Goal: Task Accomplishment & Management: Complete application form

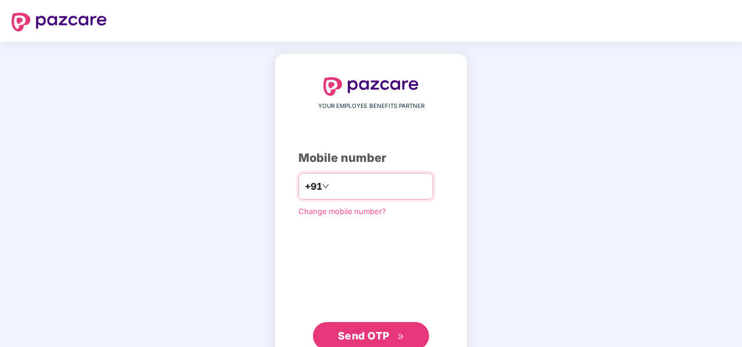
click at [348, 182] on input "number" at bounding box center [379, 186] width 95 height 19
type input "**********"
click at [385, 332] on span "Send OTP" at bounding box center [364, 335] width 52 height 12
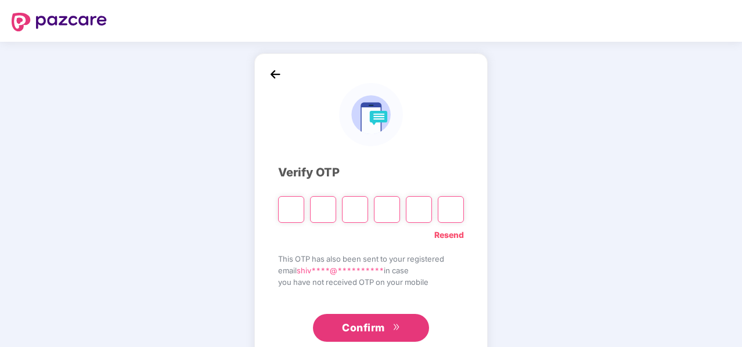
type input "*"
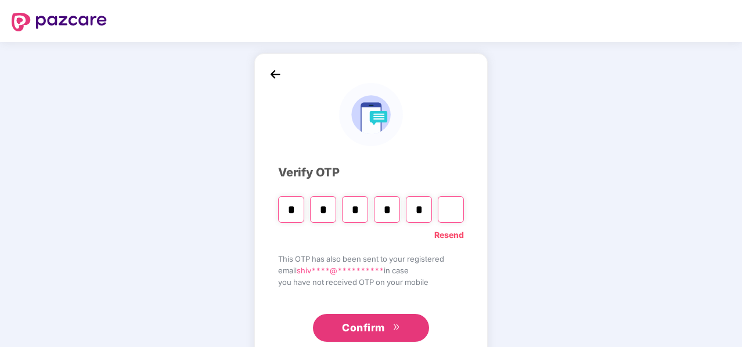
type input "*"
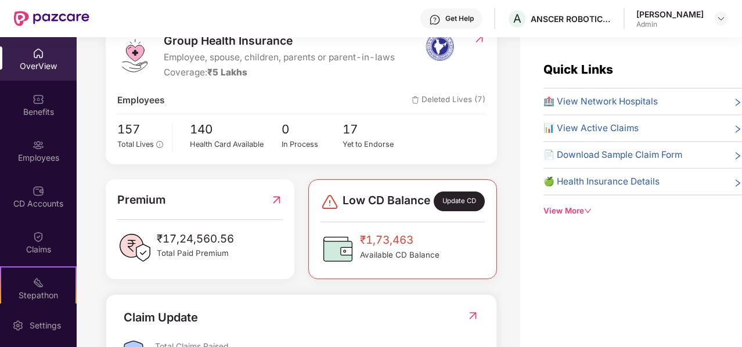
scroll to position [168, 0]
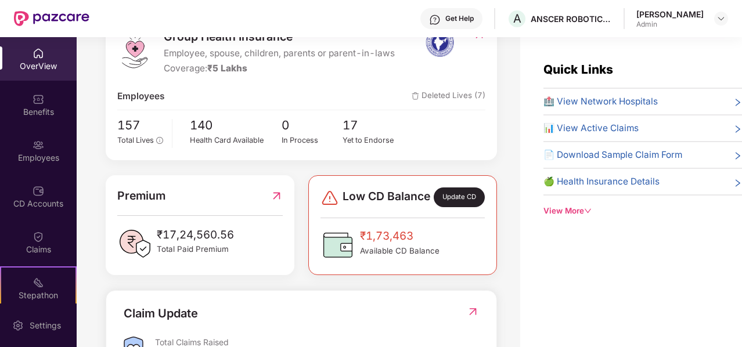
click at [450, 206] on div "Update CD" at bounding box center [459, 198] width 51 height 20
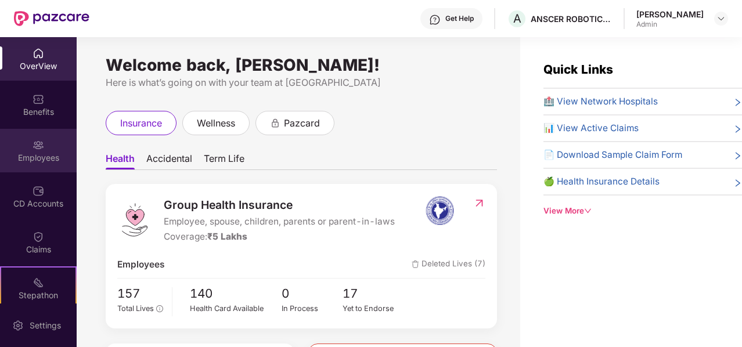
click at [33, 150] on img at bounding box center [39, 145] width 12 height 12
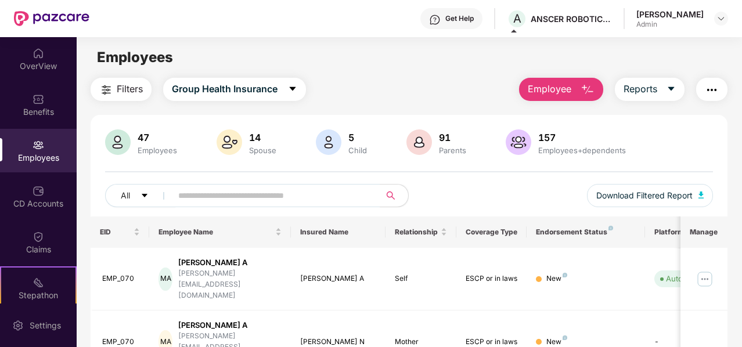
click at [573, 97] on button "Employee" at bounding box center [561, 89] width 84 height 23
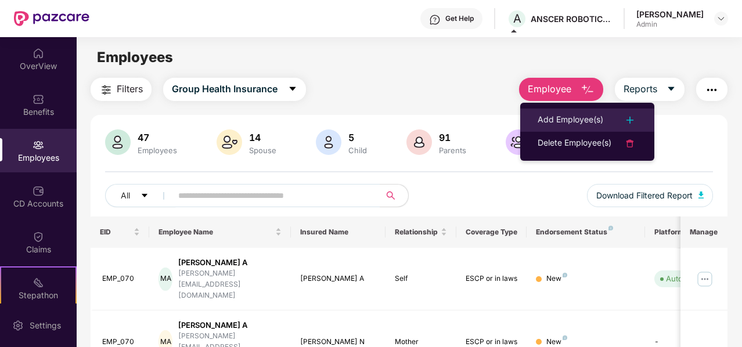
click at [562, 125] on div "Add Employee(s)" at bounding box center [571, 120] width 66 height 14
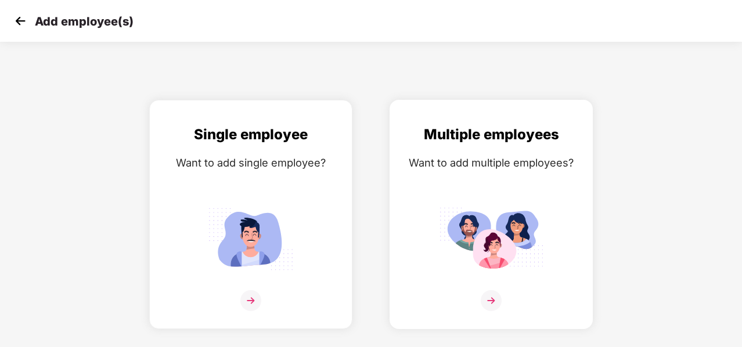
click at [498, 305] on img at bounding box center [491, 300] width 21 height 21
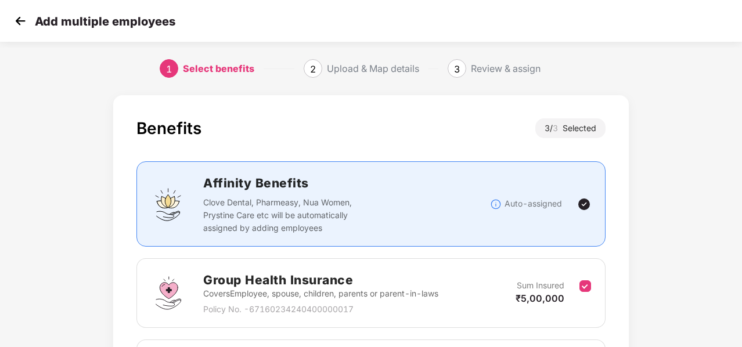
scroll to position [243, 0]
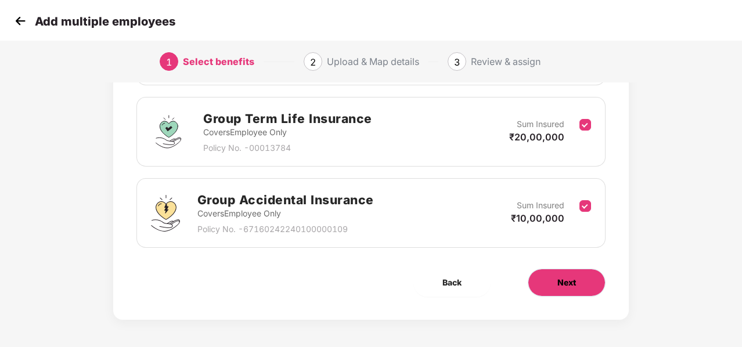
click at [591, 283] on button "Next" at bounding box center [567, 283] width 78 height 28
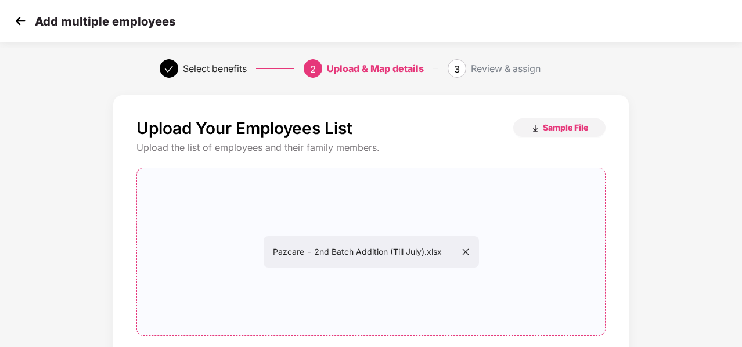
scroll to position [119, 0]
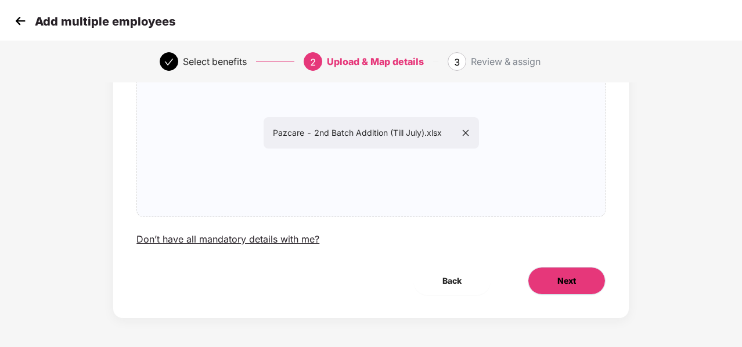
click at [558, 277] on span "Next" at bounding box center [567, 281] width 19 height 13
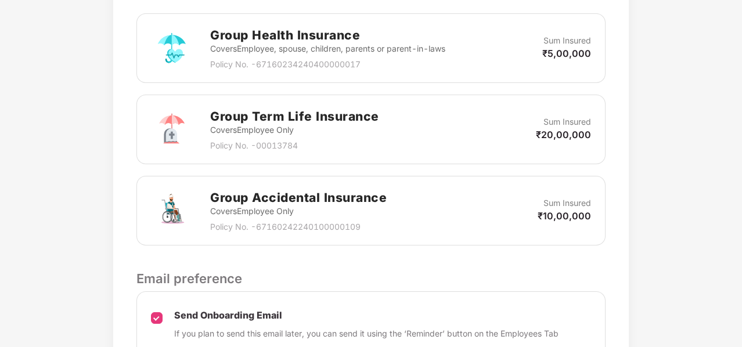
scroll to position [473, 0]
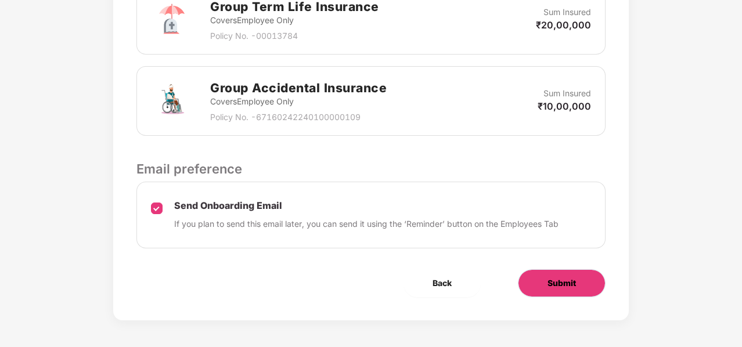
click at [574, 286] on span "Submit" at bounding box center [562, 283] width 28 height 13
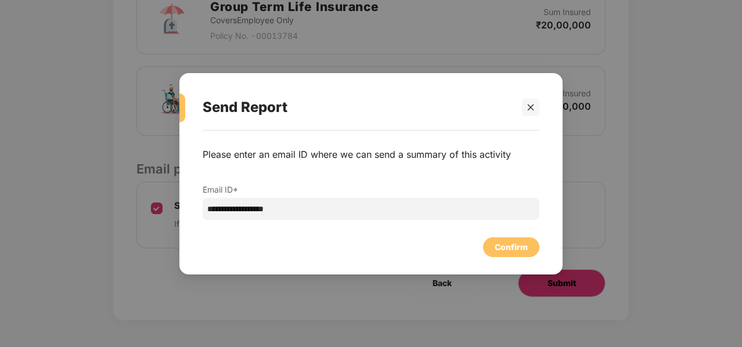
scroll to position [0, 0]
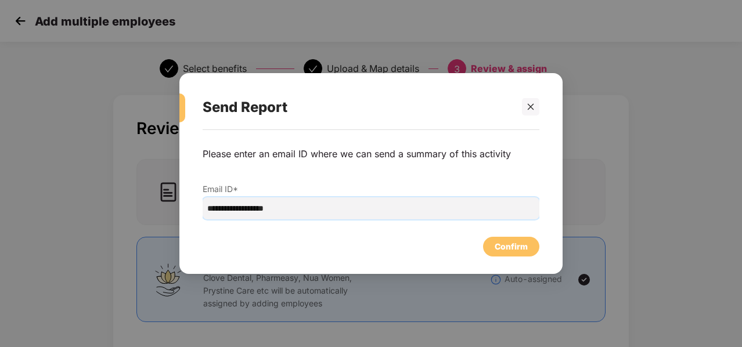
drag, startPoint x: 239, startPoint y: 206, endPoint x: 196, endPoint y: 219, distance: 44.8
click at [196, 219] on div "**********" at bounding box center [370, 196] width 383 height 132
type input "**********"
click at [509, 249] on div "Confirm" at bounding box center [511, 246] width 33 height 13
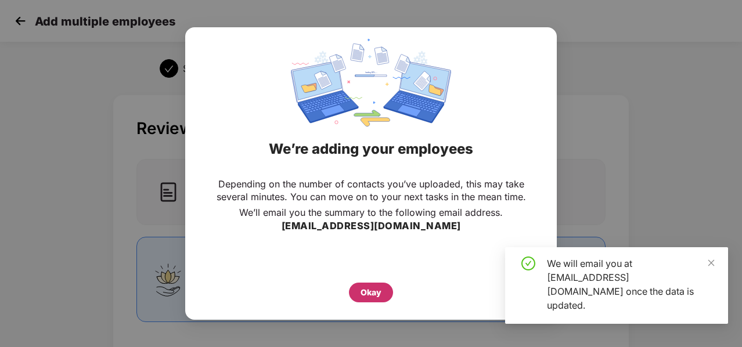
click at [368, 295] on div "Okay" at bounding box center [371, 292] width 21 height 13
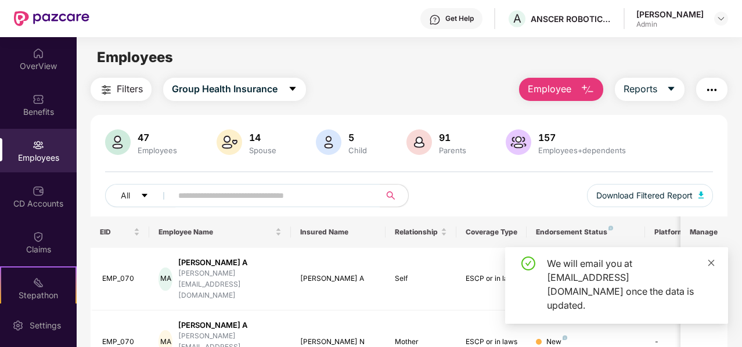
click at [712, 266] on icon "close" at bounding box center [712, 263] width 6 height 6
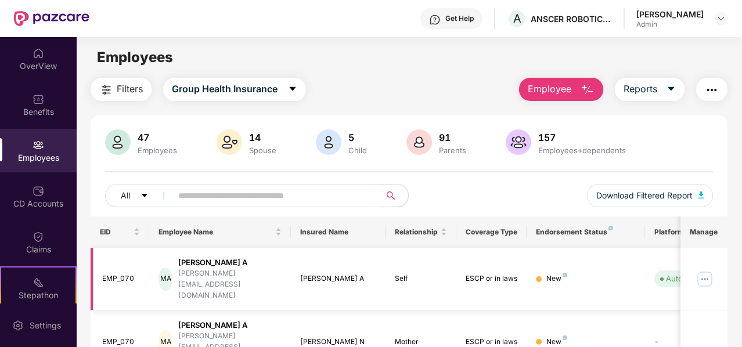
scroll to position [364, 0]
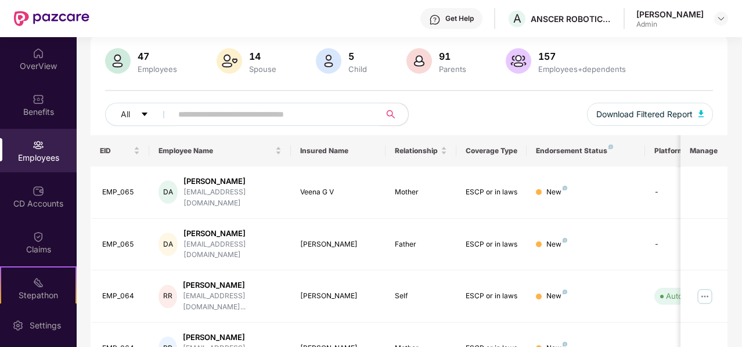
scroll to position [80, 0]
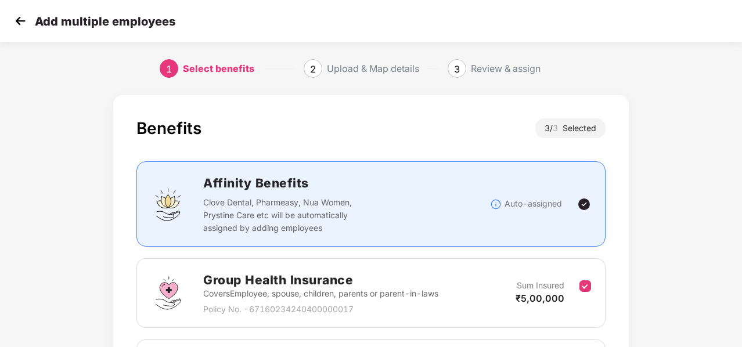
scroll to position [67, 0]
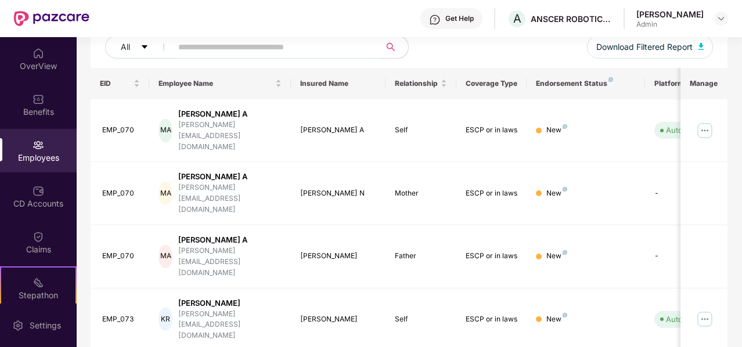
scroll to position [144, 0]
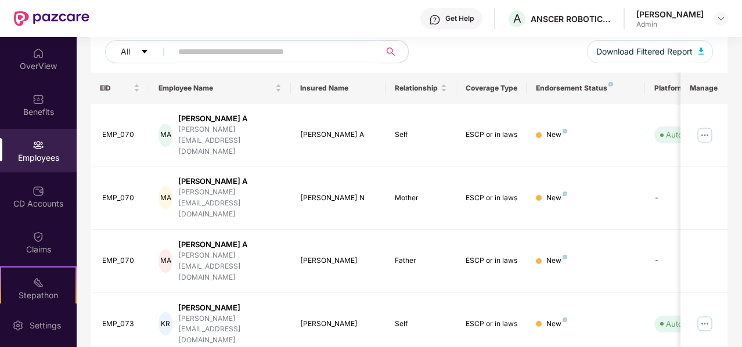
click at [47, 143] on div "Employees" at bounding box center [38, 151] width 77 height 44
click at [43, 58] on div "OverView" at bounding box center [38, 59] width 77 height 44
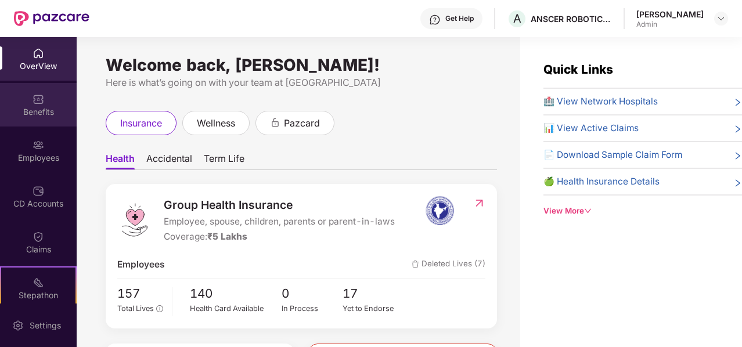
click at [38, 105] on img at bounding box center [39, 100] width 12 height 12
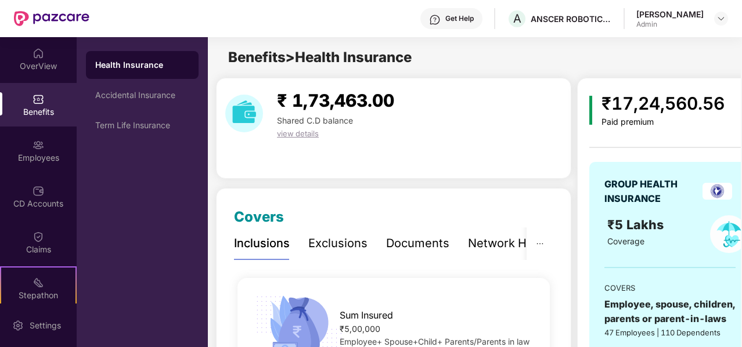
click at [38, 105] on img at bounding box center [39, 100] width 12 height 12
click at [37, 156] on div "Employees" at bounding box center [38, 158] width 77 height 12
